Goal: Task Accomplishment & Management: Use online tool/utility

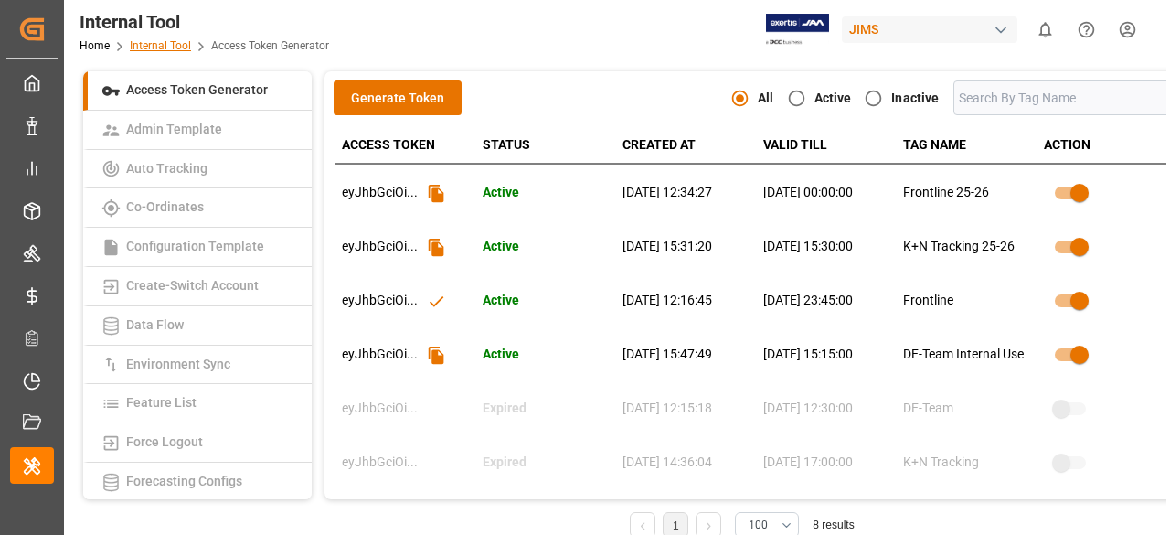
click at [165, 50] on link "Internal Tool" at bounding box center [160, 45] width 61 height 13
